Goal: Transaction & Acquisition: Subscribe to service/newsletter

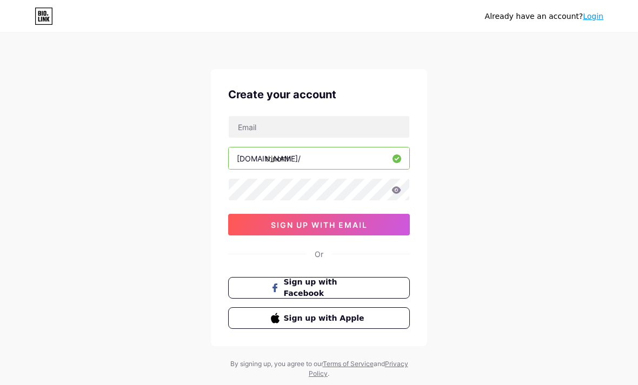
scroll to position [35, 0]
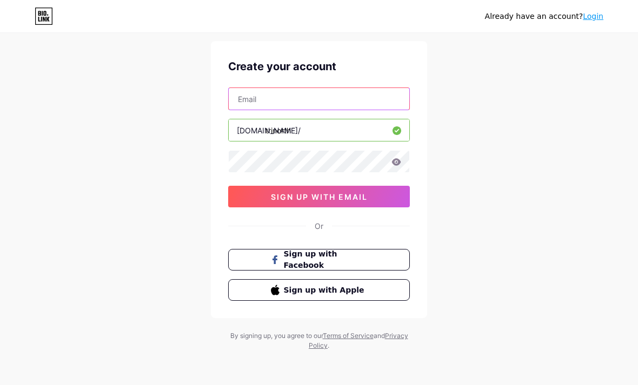
click at [375, 92] on input "text" at bounding box center [319, 99] width 181 height 22
type input "[EMAIL_ADDRESS][DOMAIN_NAME]"
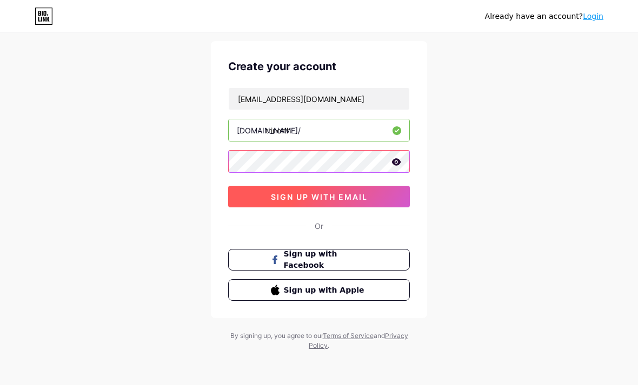
click at [395, 186] on button "sign up with email" at bounding box center [319, 197] width 182 height 22
click at [354, 192] on span "sign up with email" at bounding box center [319, 196] width 97 height 9
click at [328, 192] on span "sign up with email" at bounding box center [319, 196] width 97 height 9
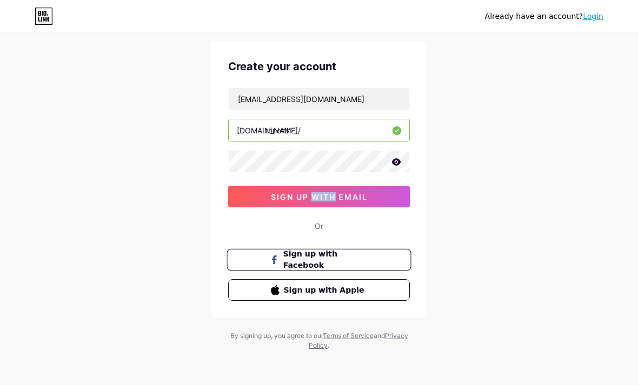
click at [395, 261] on button "Sign up with Facebook" at bounding box center [318, 260] width 184 height 22
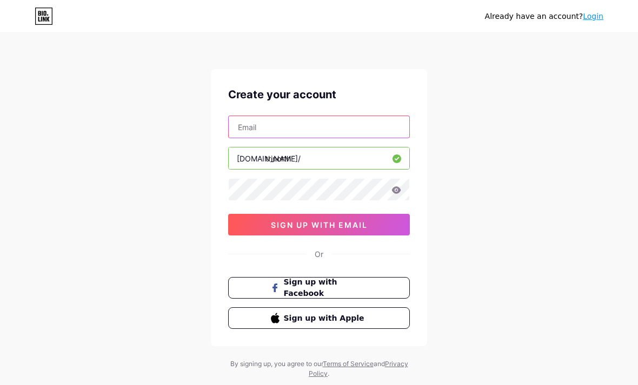
click at [356, 137] on input "text" at bounding box center [319, 127] width 181 height 22
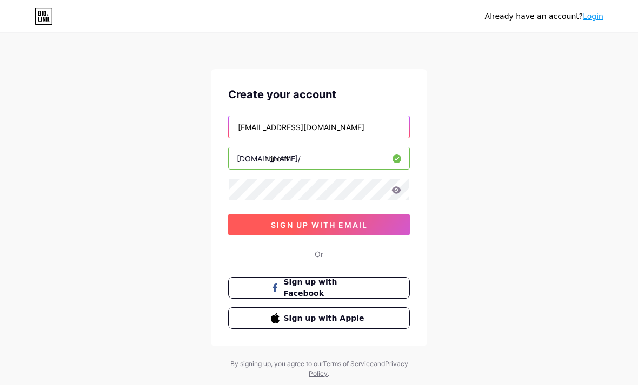
type input "[EMAIL_ADDRESS][DOMAIN_NAME]"
click at [340, 221] on span "sign up with email" at bounding box center [319, 225] width 97 height 9
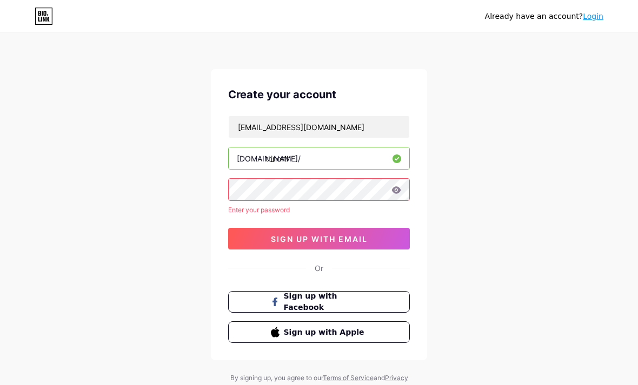
click at [359, 175] on div "[EMAIL_ADDRESS][DOMAIN_NAME] [DOMAIN_NAME]/ trinorth Enter your password 0cAFcW…" at bounding box center [319, 183] width 182 height 134
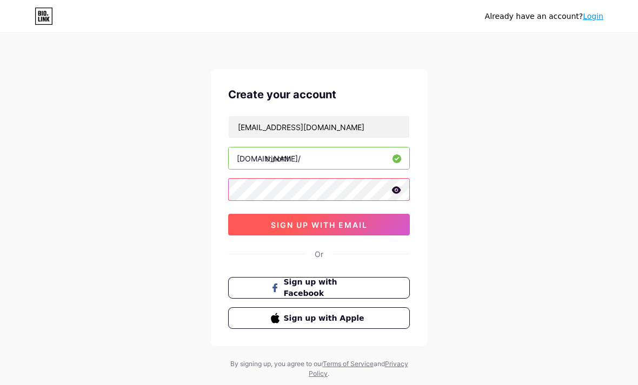
click at [354, 225] on span "sign up with email" at bounding box center [319, 225] width 97 height 9
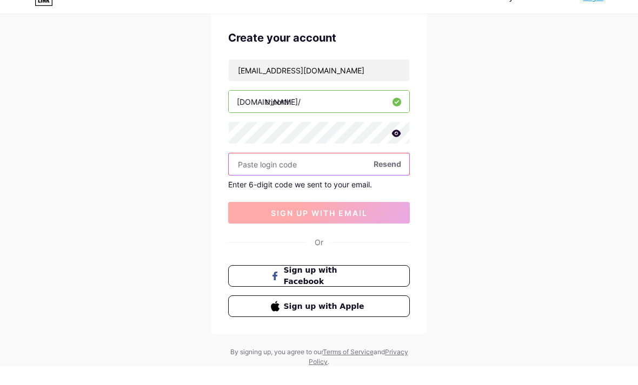
scroll to position [43, 0]
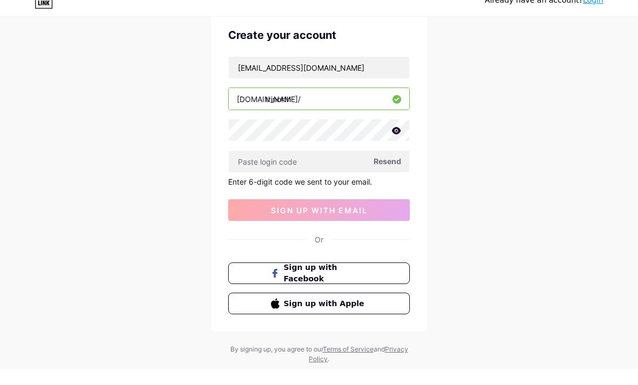
click at [509, 78] on div "Already have an account? Login Create your account [EMAIL_ADDRESS][DOMAIN_NAME]…" at bounding box center [319, 186] width 638 height 458
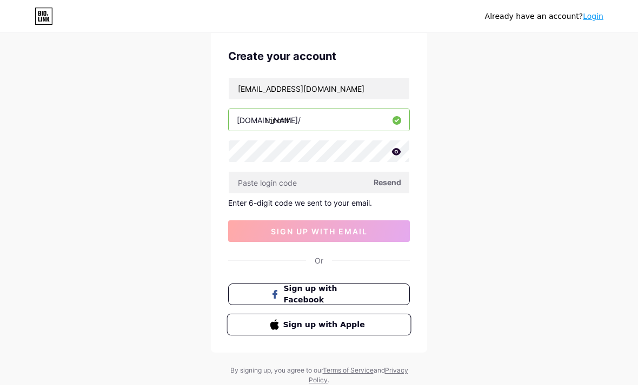
click at [347, 323] on span "Sign up with Apple" at bounding box center [325, 324] width 85 height 11
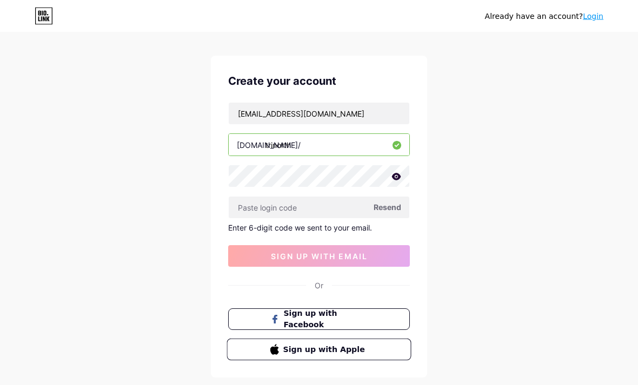
scroll to position [0, 0]
